Goal: Find specific page/section: Find specific page/section

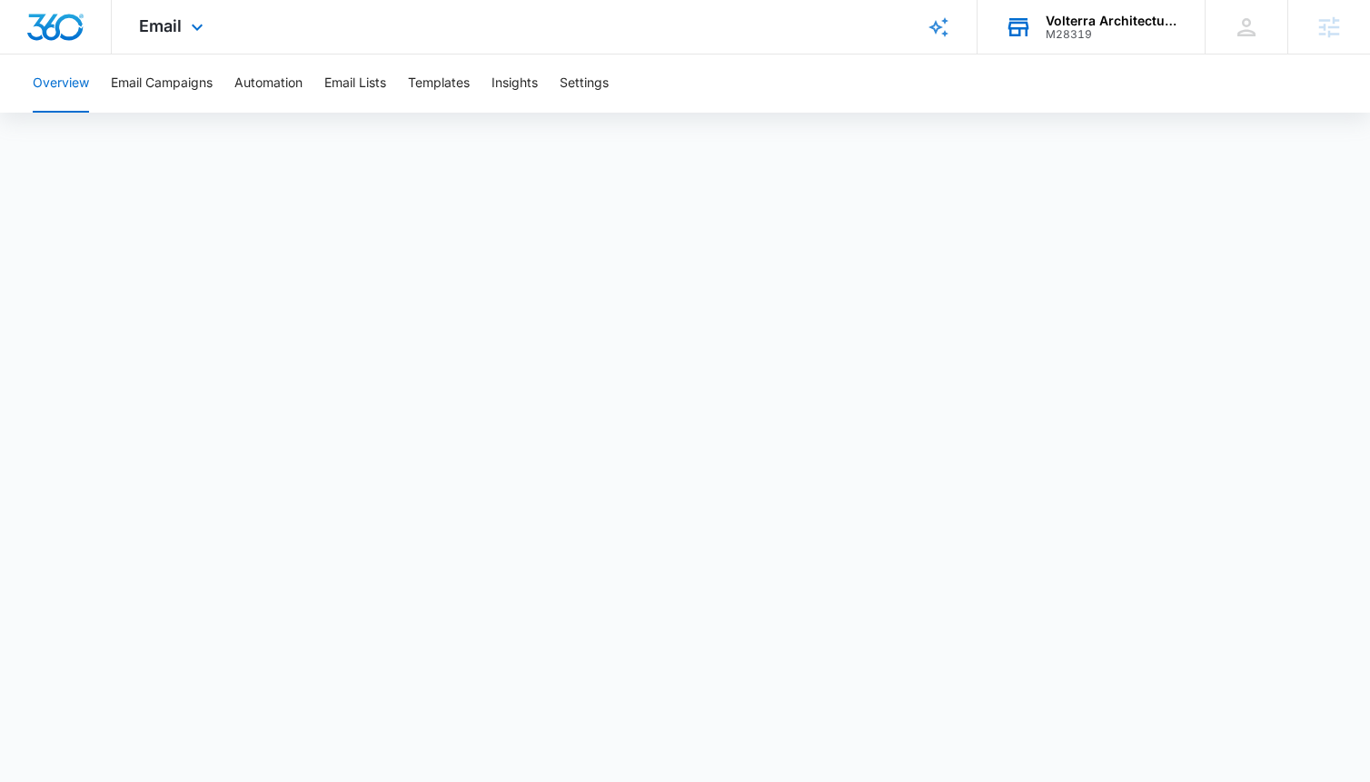
click at [1042, 33] on div "Volterra Architectural Products M28319 Your Accounts View All" at bounding box center [1091, 27] width 227 height 54
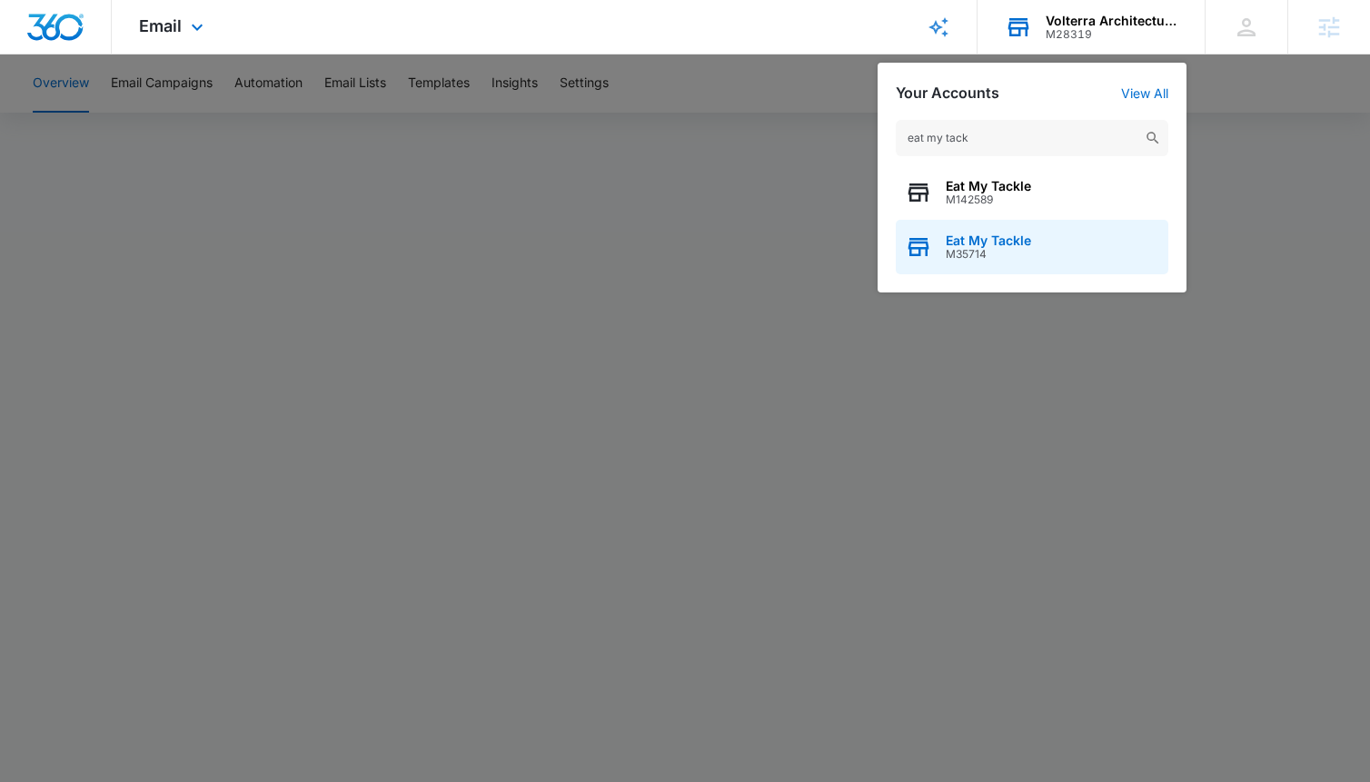
type input "eat my tack"
click at [1018, 244] on span "Eat My Tackle" at bounding box center [988, 241] width 85 height 15
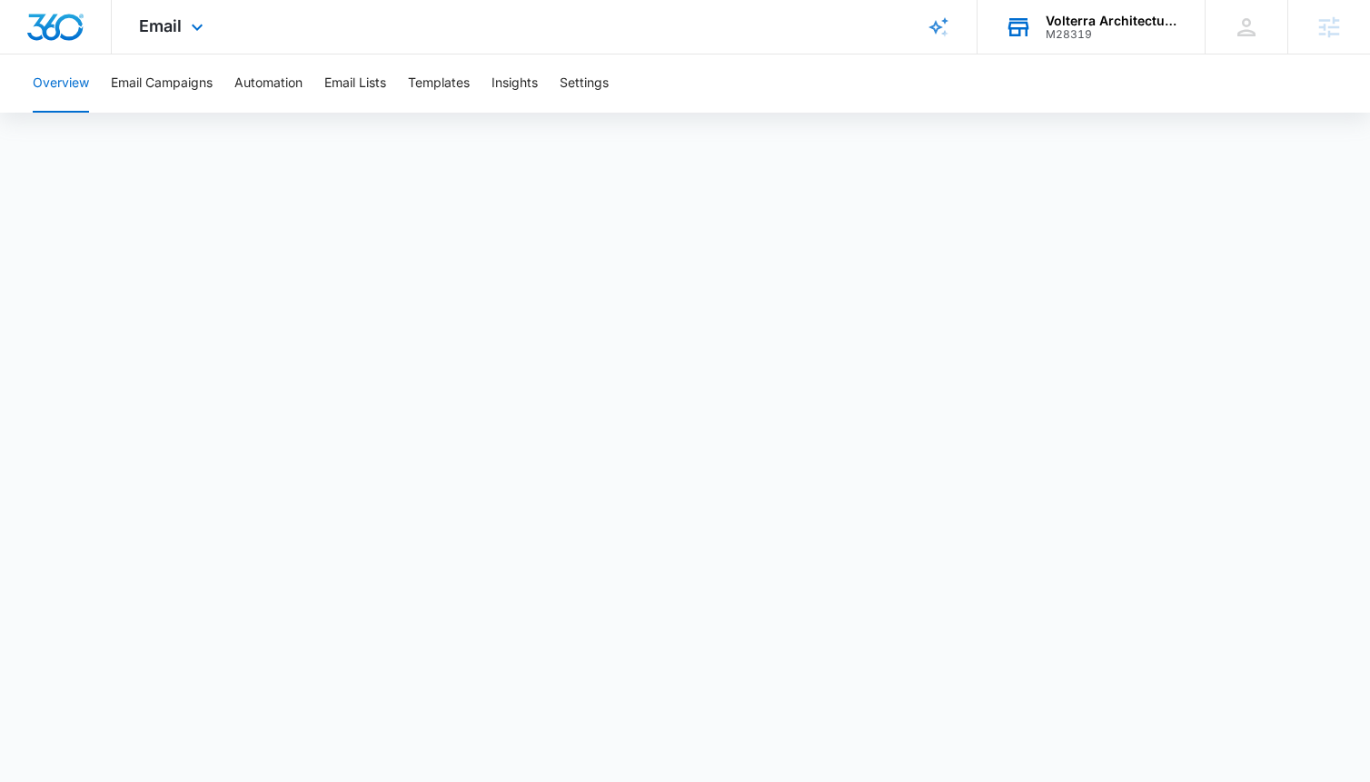
click at [1083, 29] on div "M28319" at bounding box center [1112, 34] width 133 height 13
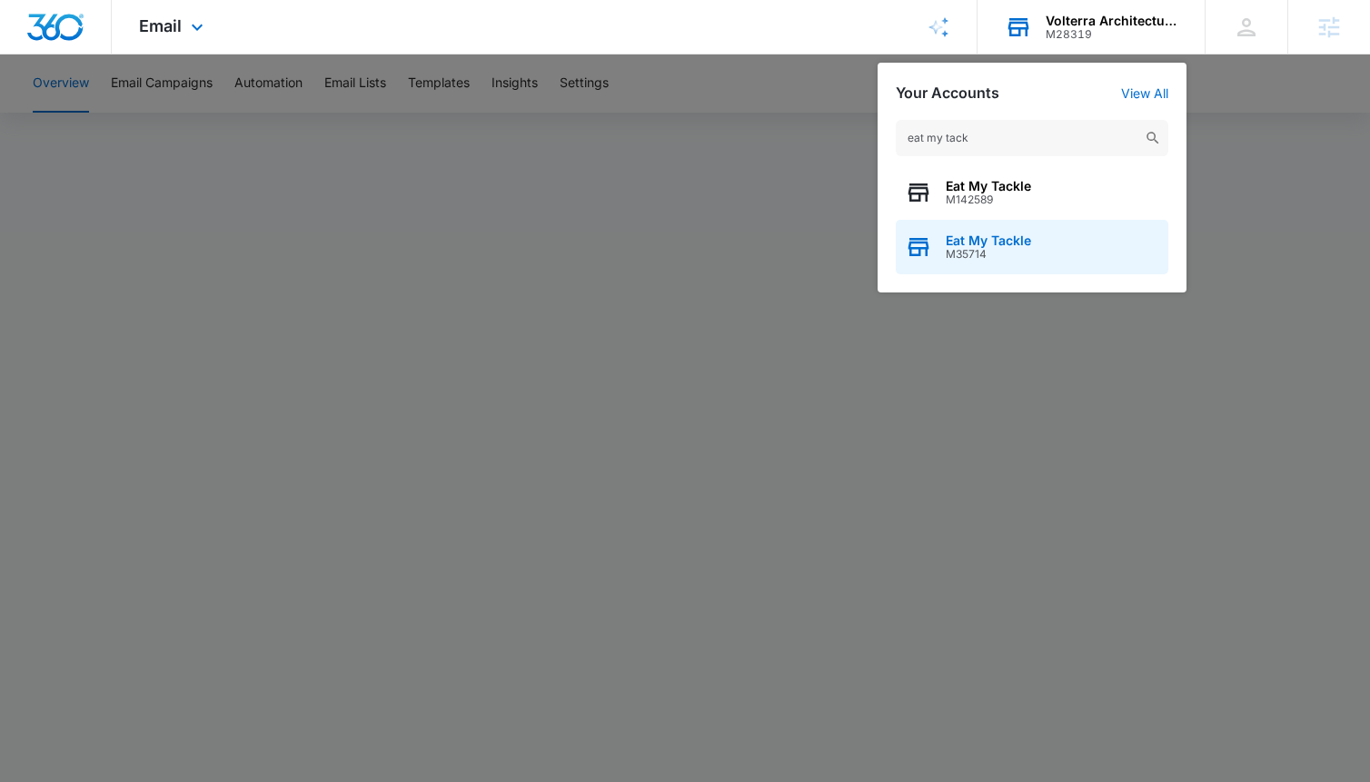
type input "eat my tack"
click at [1010, 258] on span "M35714" at bounding box center [988, 254] width 85 height 13
